Goal: Find contact information: Find contact information

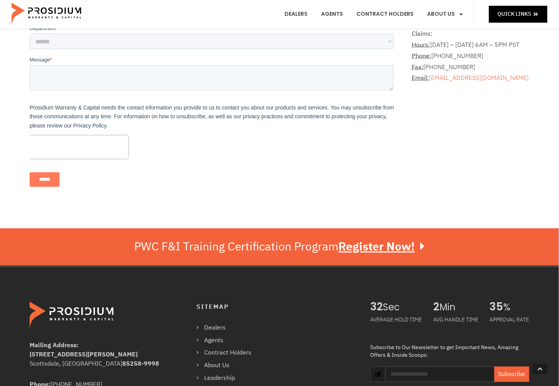
scroll to position [410, 0]
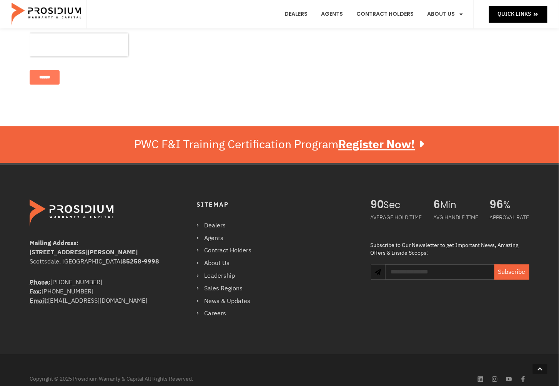
click at [408, 344] on div "Mailing Address: [STREET_ADDRESS][PERSON_NAME] Phone: [PHONE_NUMBER] Fax: [PHON…" at bounding box center [279, 259] width 507 height 189
drag, startPoint x: 425, startPoint y: 75, endPoint x: 407, endPoint y: 2, distance: 75.3
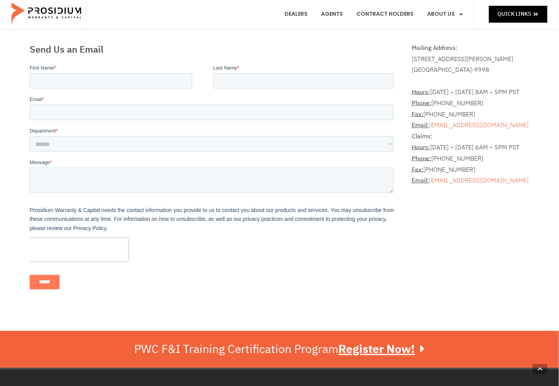
scroll to position [102, 0]
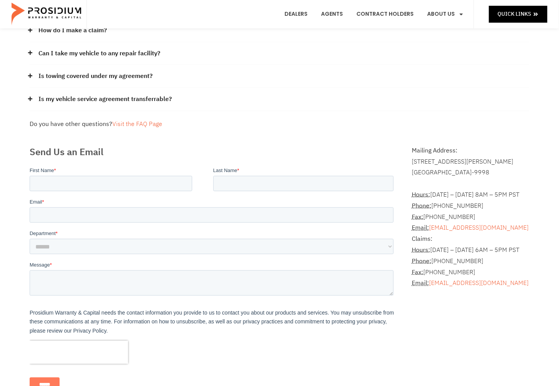
click at [491, 125] on div "Do you have other questions? Visit the FAQ Page" at bounding box center [280, 124] width 500 height 11
